Goal: Task Accomplishment & Management: Use online tool/utility

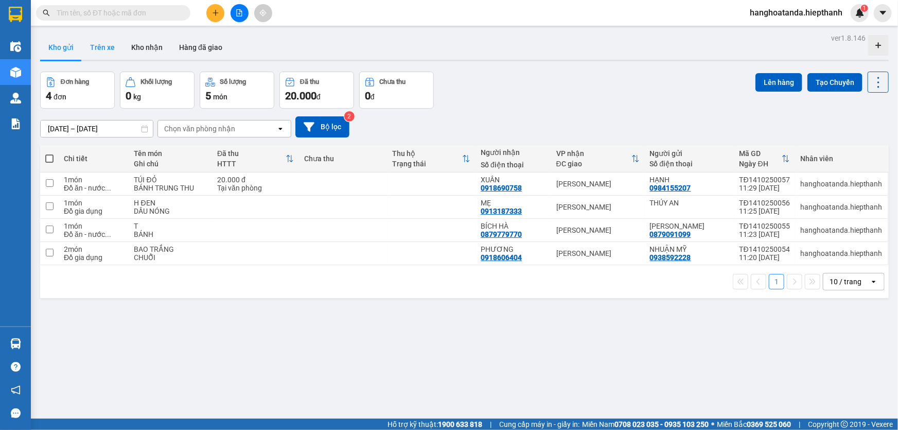
click at [104, 45] on button "Trên xe" at bounding box center [102, 47] width 41 height 25
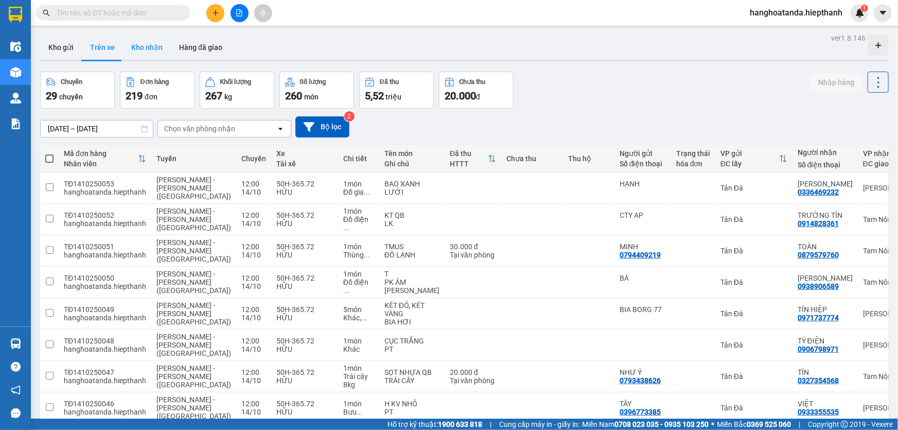
click at [152, 51] on button "Kho nhận" at bounding box center [147, 47] width 48 height 25
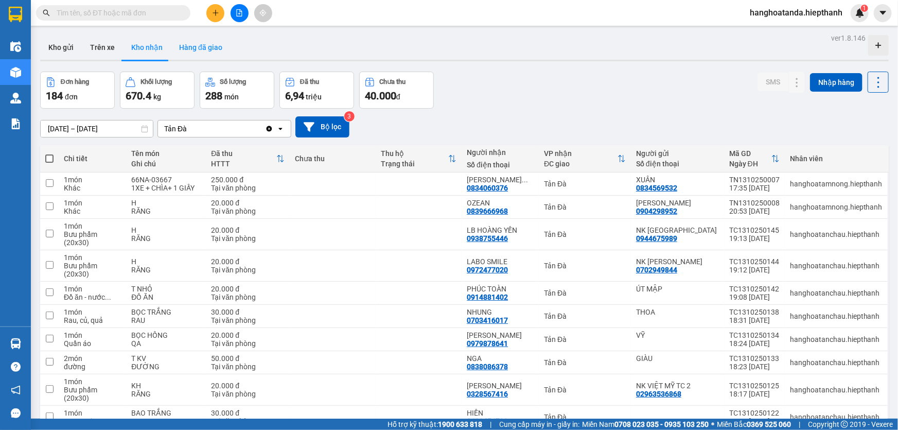
click at [200, 48] on button "Hàng đã giao" at bounding box center [201, 47] width 60 height 25
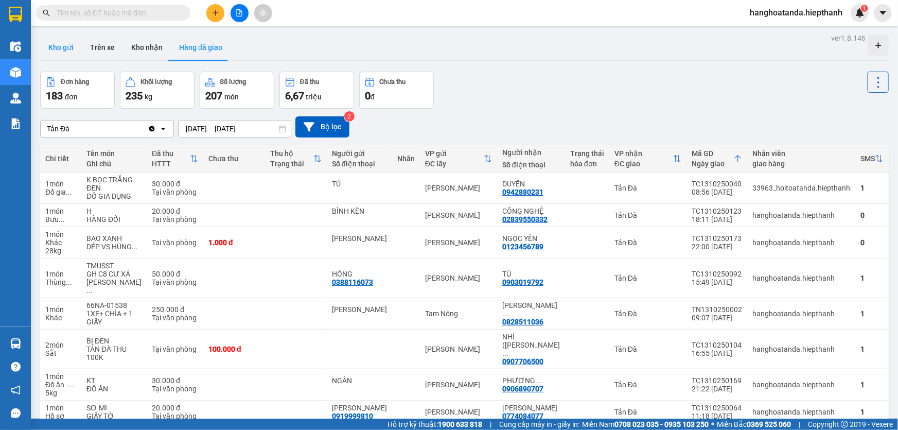
click at [59, 50] on button "Kho gửi" at bounding box center [61, 47] width 42 height 25
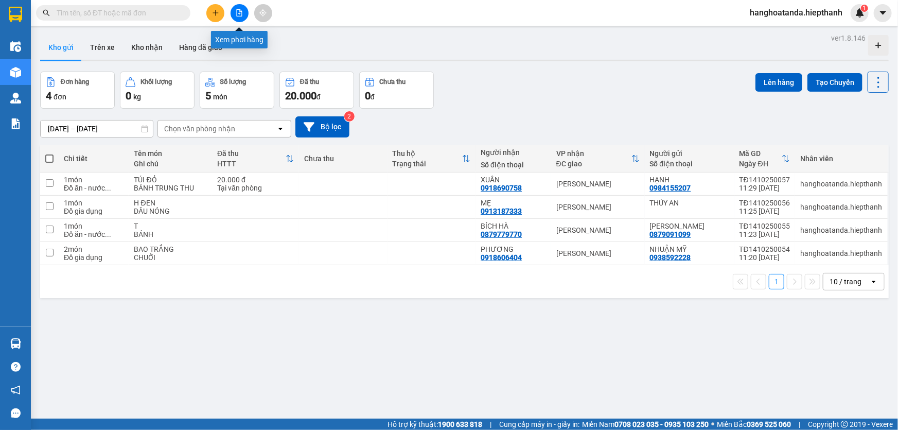
click at [242, 11] on icon "file-add" at bounding box center [239, 12] width 7 height 7
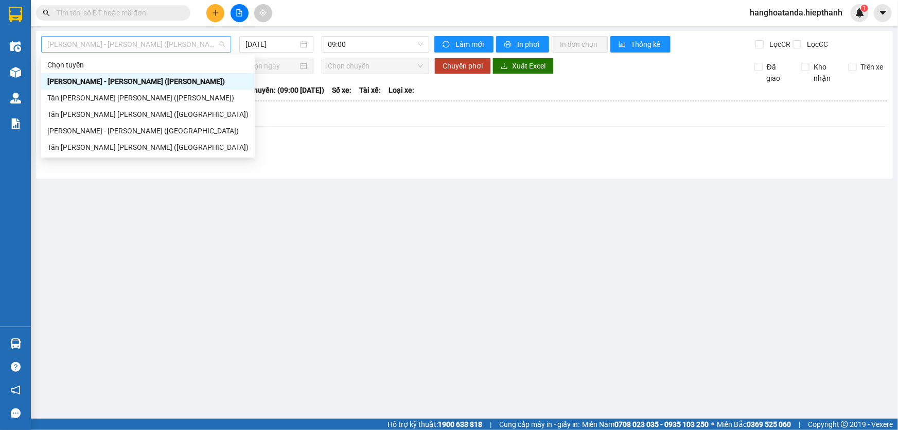
click at [168, 41] on span "Hồ Chí Minh - Tân Châu (TIỀN)" at bounding box center [135, 44] width 177 height 15
click at [114, 115] on div "Tân Châu - Hồ Chí Minh (Giường)" at bounding box center [147, 114] width 201 height 11
type input "14/10/2025"
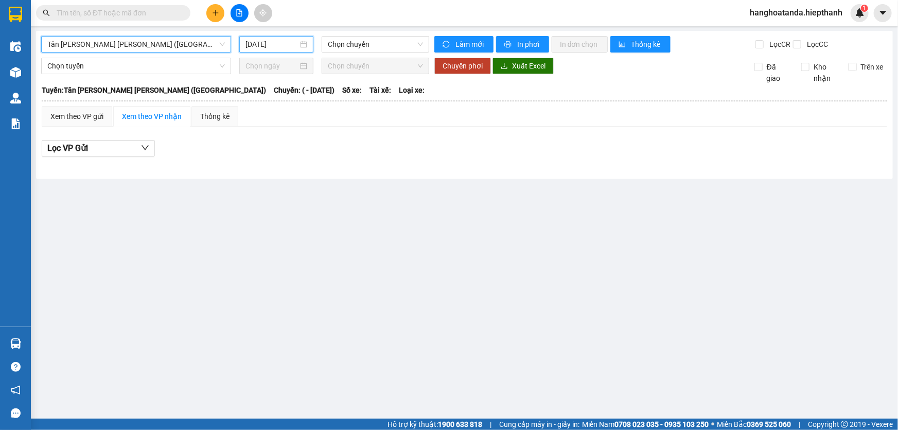
click at [270, 43] on input "14/10/2025" at bounding box center [271, 44] width 52 height 11
click at [353, 44] on span "Chọn chuyến" at bounding box center [375, 44] width 95 height 15
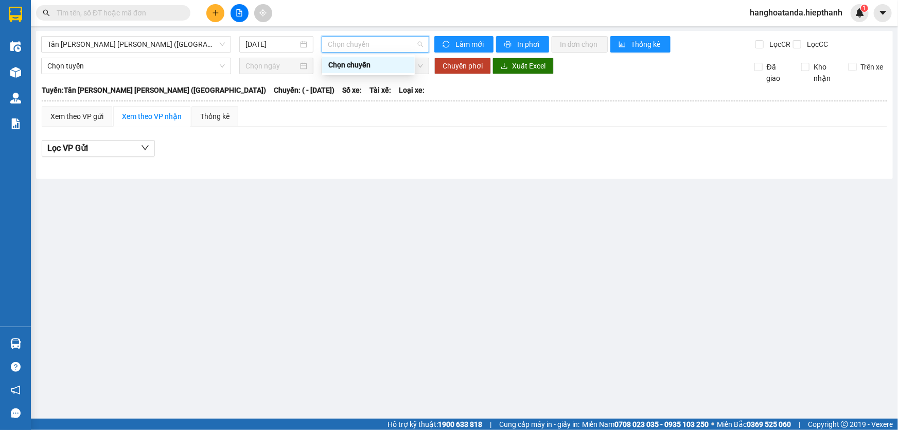
click at [351, 65] on div "Chọn chuyến" at bounding box center [368, 64] width 80 height 11
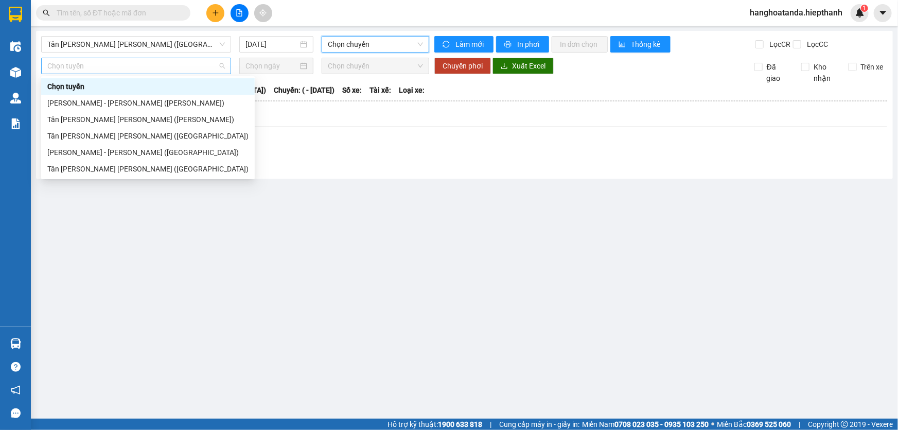
click at [164, 67] on span "Chọn tuyến" at bounding box center [135, 65] width 177 height 15
click at [160, 138] on div "Tân Châu - Hồ Chí Minh (Giường)" at bounding box center [147, 135] width 201 height 11
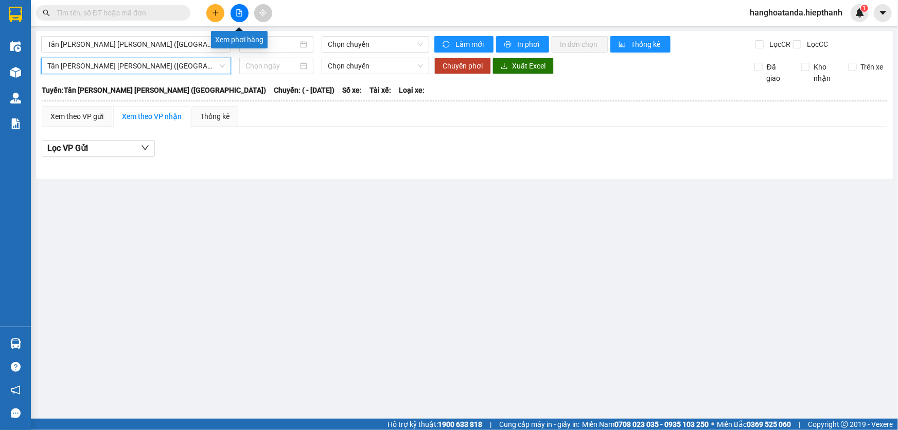
click at [237, 14] on icon "file-add" at bounding box center [239, 12] width 7 height 7
click at [238, 16] on icon "file-add" at bounding box center [240, 12] width 6 height 7
click at [236, 11] on icon "file-add" at bounding box center [239, 12] width 7 height 7
click at [357, 46] on span "Chọn chuyến" at bounding box center [375, 44] width 95 height 15
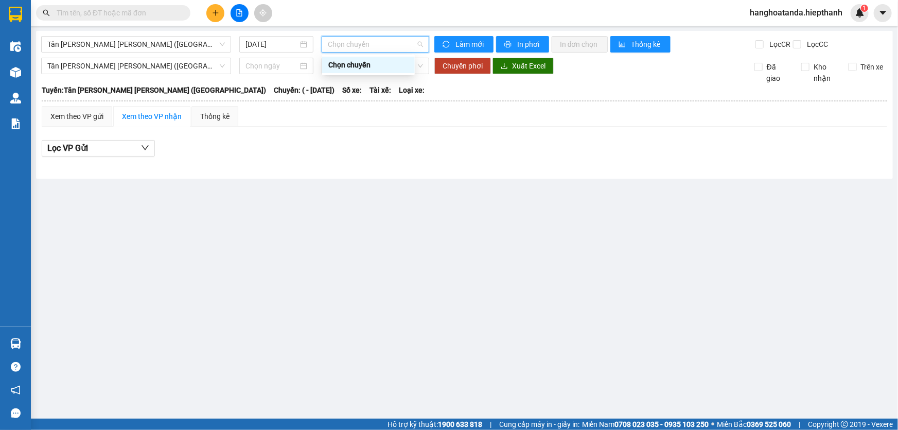
click at [356, 59] on div "Chọn chuyến" at bounding box center [368, 64] width 80 height 11
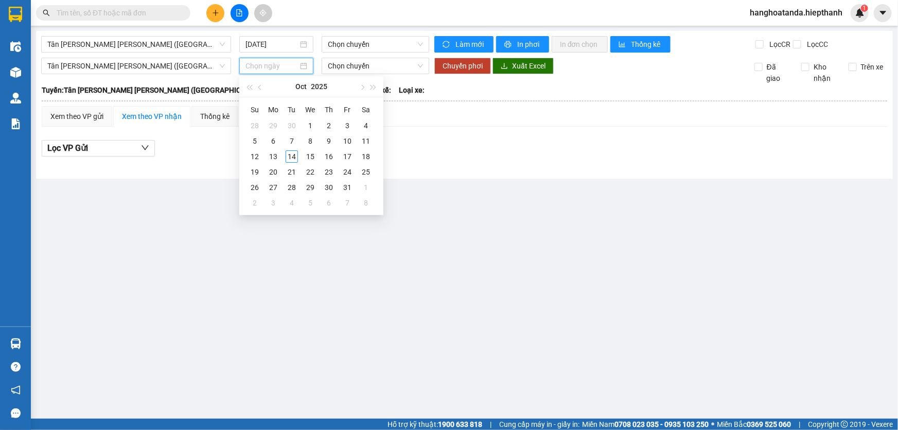
click at [262, 65] on input at bounding box center [271, 65] width 52 height 11
type input "02/10/2025"
click at [366, 67] on span "Chọn chuyến" at bounding box center [375, 65] width 95 height 15
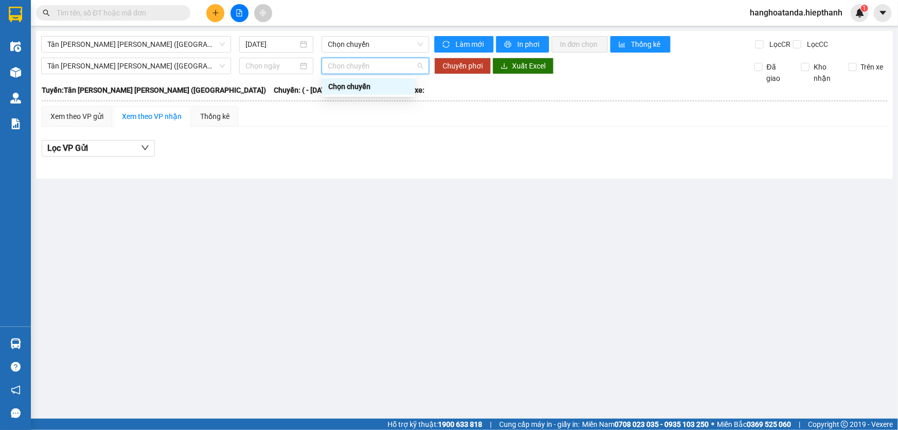
click at [360, 87] on div "Chọn chuyến" at bounding box center [368, 86] width 80 height 11
click at [199, 47] on span "Tân Châu - Hồ Chí Minh (Giường)" at bounding box center [135, 44] width 177 height 15
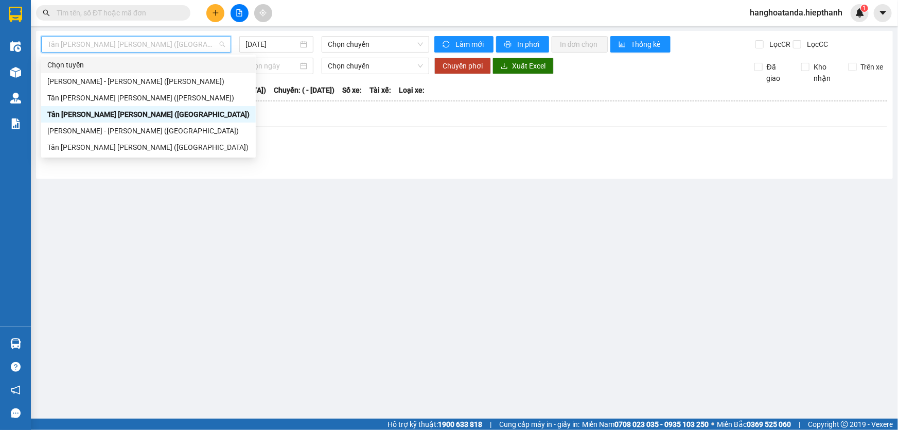
click at [203, 45] on span "Tân Châu - Hồ Chí Minh (Giường)" at bounding box center [135, 44] width 177 height 15
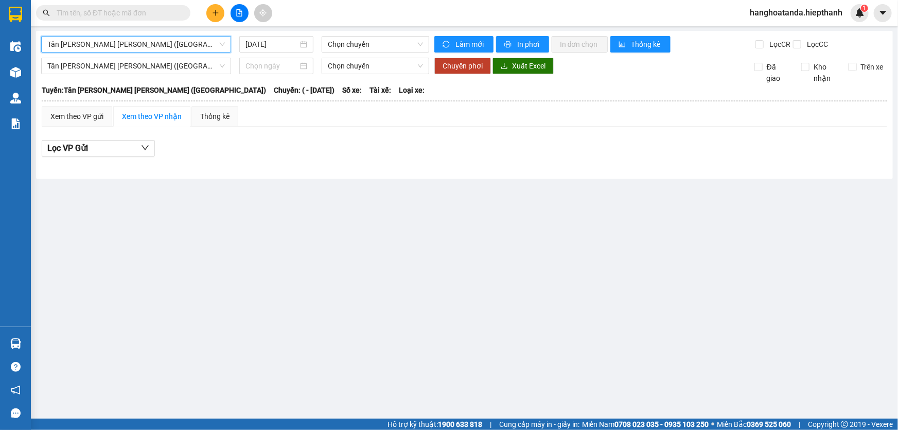
drag, startPoint x: 223, startPoint y: 45, endPoint x: 216, endPoint y: 44, distance: 7.3
click at [216, 44] on span "Tân Châu - Hồ Chí Minh (Giường)" at bounding box center [135, 44] width 177 height 15
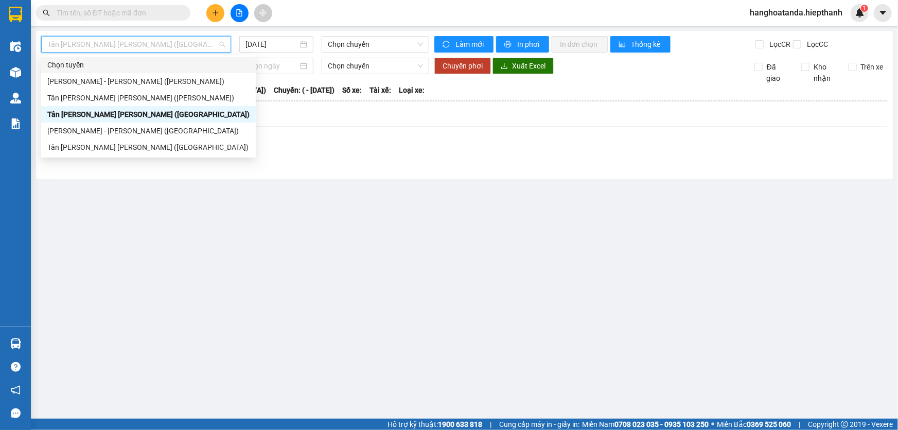
drag, startPoint x: 360, startPoint y: 15, endPoint x: 339, endPoint y: 15, distance: 20.6
click at [353, 13] on div "Kết quả tìm kiếm ( 0 ) Bộ lọc No Data hanghoatanda.hiepthanh 1" at bounding box center [449, 13] width 898 height 26
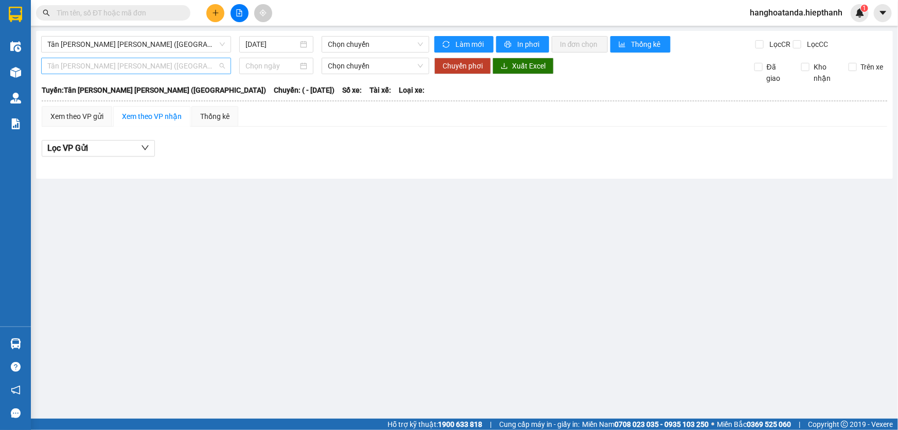
click at [205, 68] on span "Tân Châu - Hồ Chí Minh (Giường)" at bounding box center [135, 65] width 177 height 15
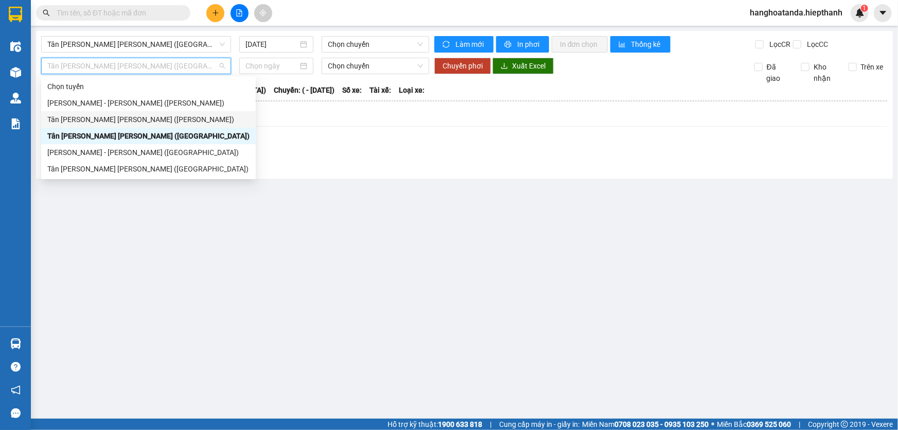
click at [159, 119] on div "Tân Châu - Hồ Chí Minh (TIỀN)" at bounding box center [148, 119] width 202 height 11
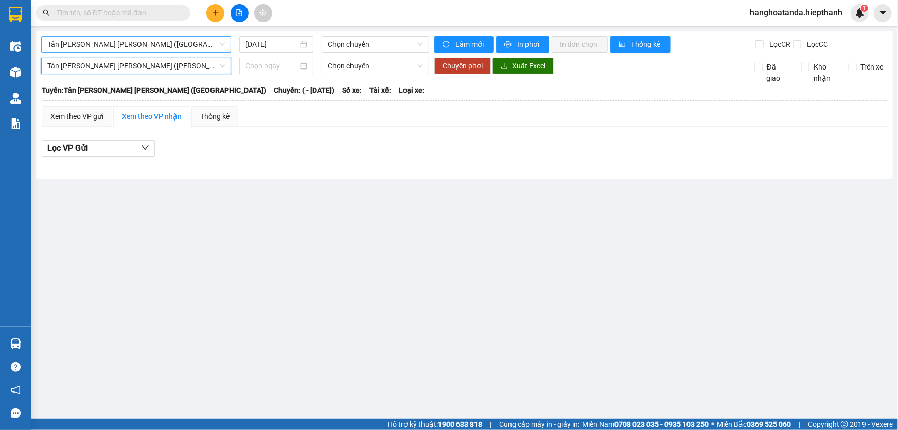
click at [216, 43] on span "Tân Châu - Hồ Chí Minh (Giường)" at bounding box center [135, 44] width 177 height 15
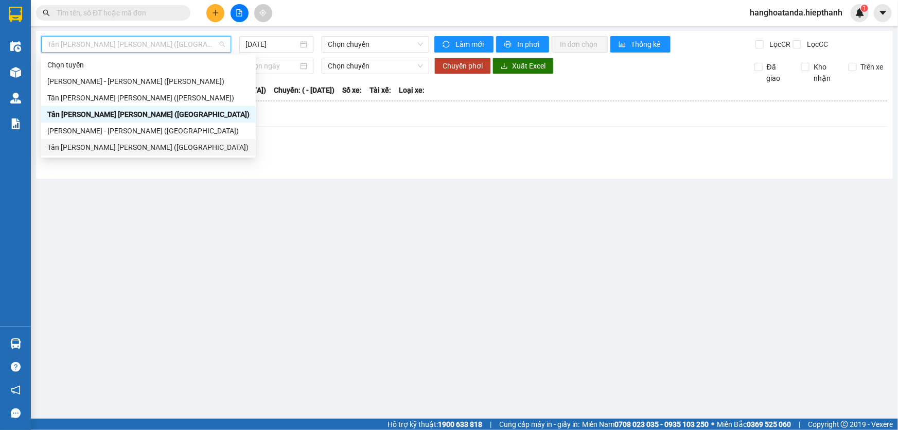
click at [167, 145] on div "Tân Châu - Hồ Chí Minh (Giường)" at bounding box center [148, 146] width 202 height 11
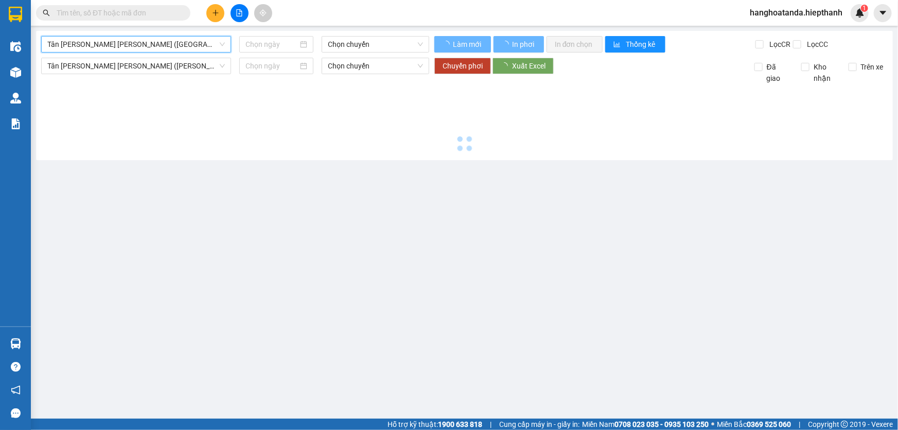
type input "14/10/2025"
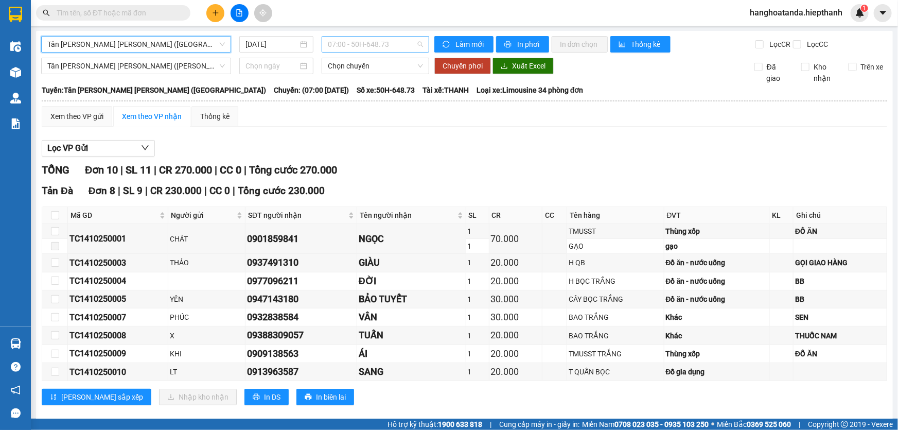
click at [343, 39] on span "07:00 - 50H-648.73" at bounding box center [375, 44] width 95 height 15
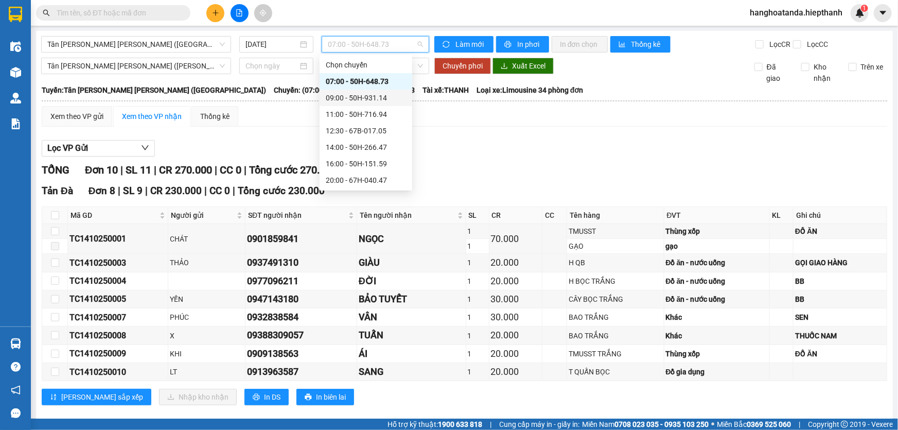
click at [342, 101] on div "09:00 - 50H-931.14" at bounding box center [366, 97] width 80 height 11
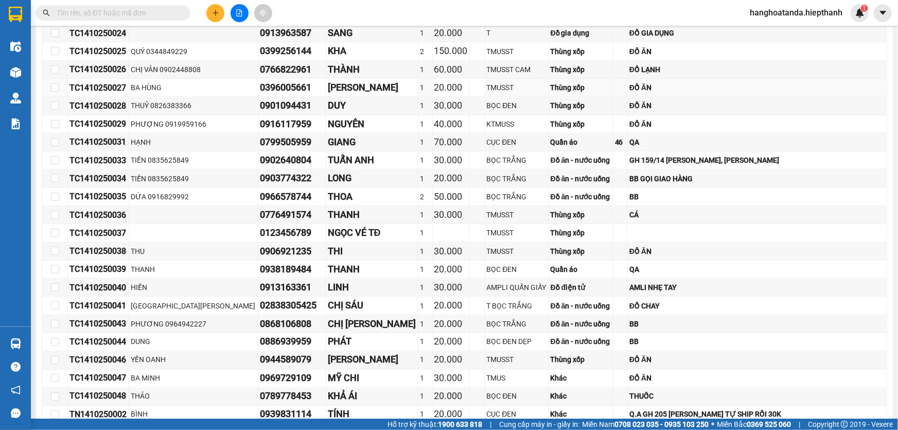
scroll to position [423, 0]
